Goal: Transaction & Acquisition: Purchase product/service

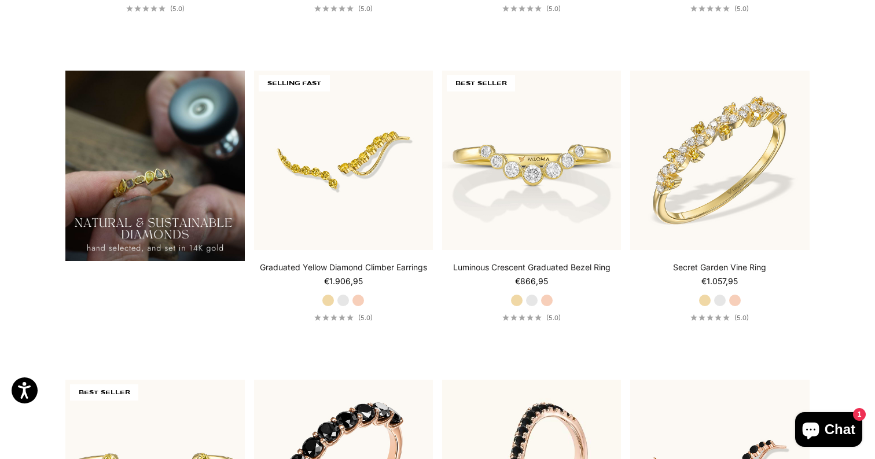
scroll to position [915, 0]
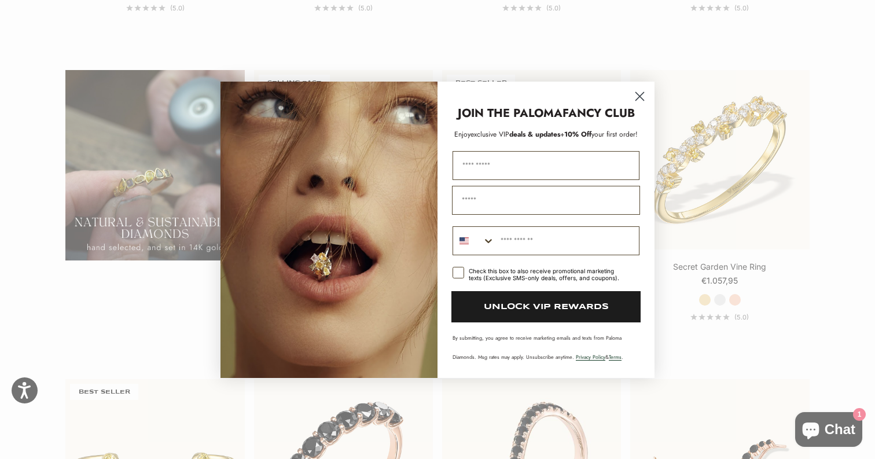
click at [639, 96] on icon "Close dialog" at bounding box center [640, 96] width 8 height 8
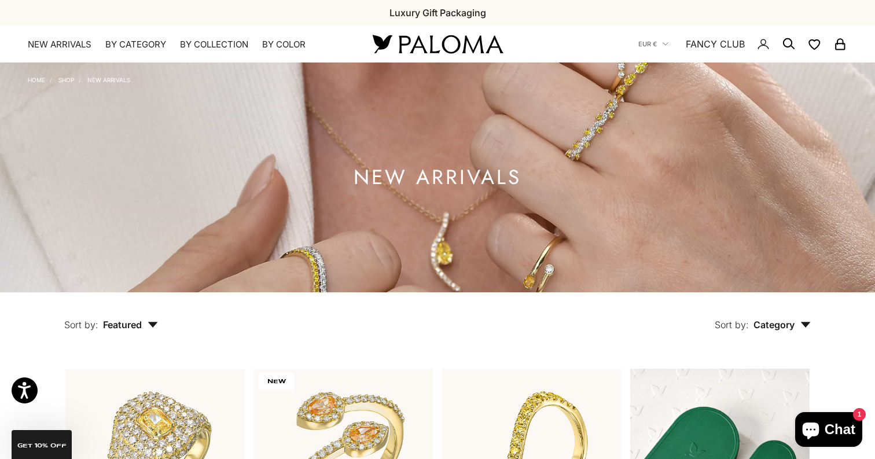
scroll to position [0, 0]
click at [788, 41] on icon "Secondary navigation" at bounding box center [789, 44] width 14 height 14
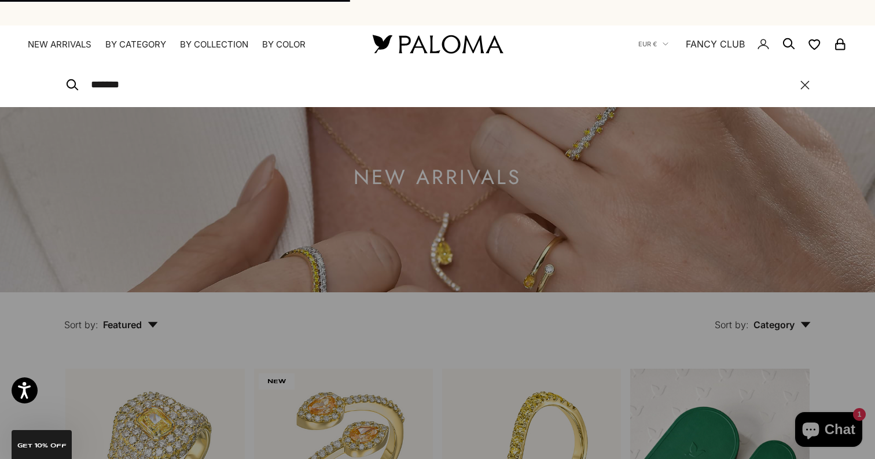
type input "*******"
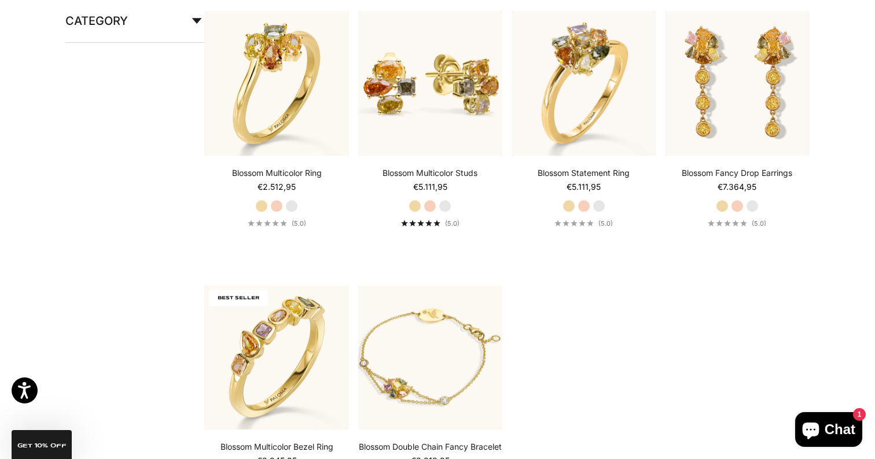
scroll to position [259, 0]
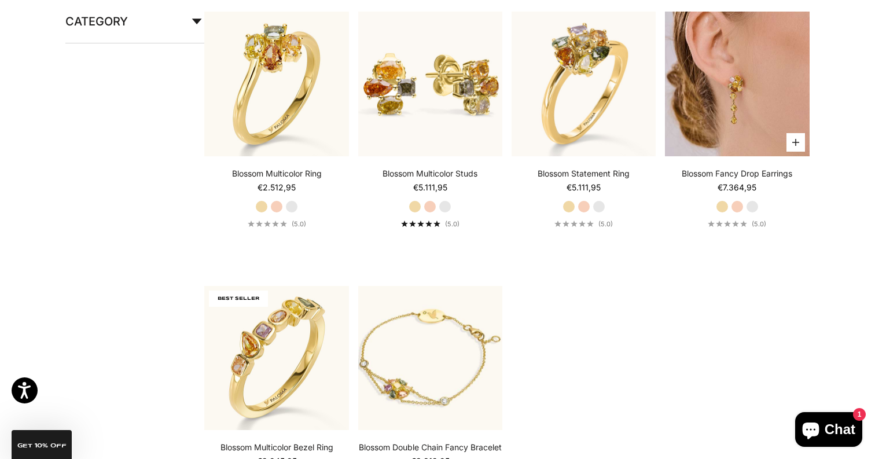
click at [761, 109] on img at bounding box center [737, 84] width 144 height 144
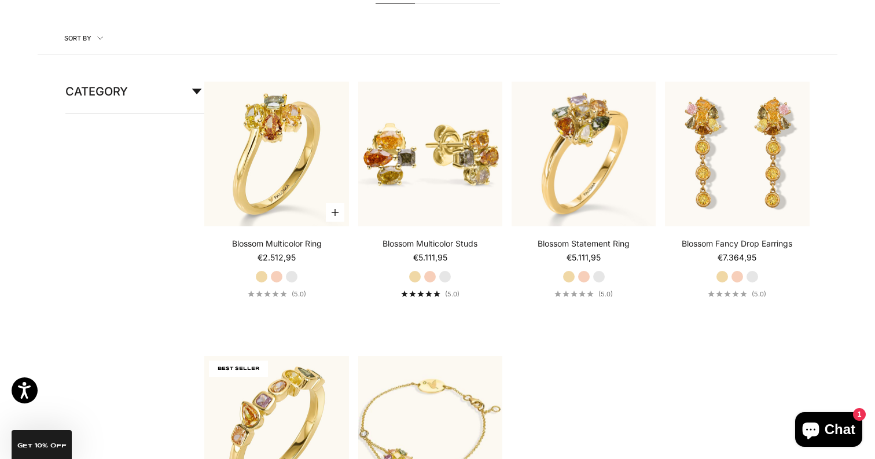
scroll to position [185, 0]
